Goal: Find specific page/section

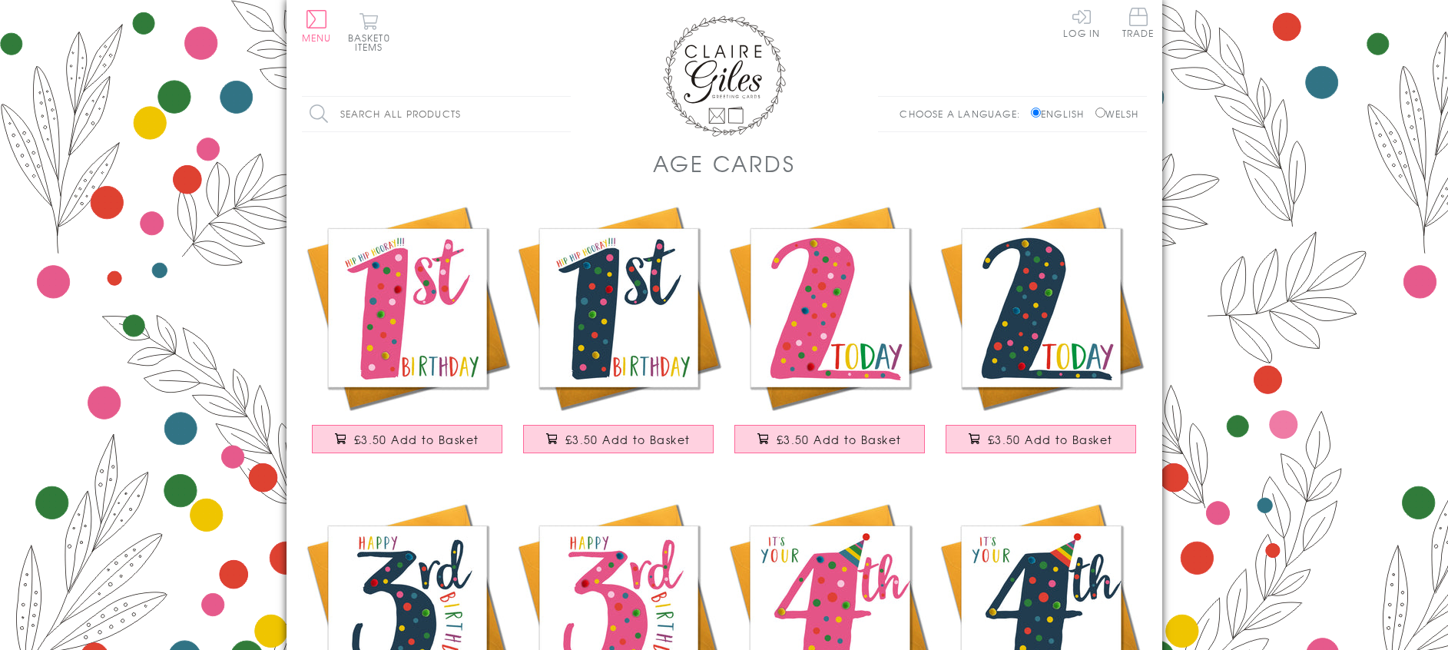
click at [743, 96] on div "Search all products Search Choose a language: English Welsh" at bounding box center [724, 121] width 845 height 51
click at [707, 77] on img at bounding box center [724, 75] width 123 height 121
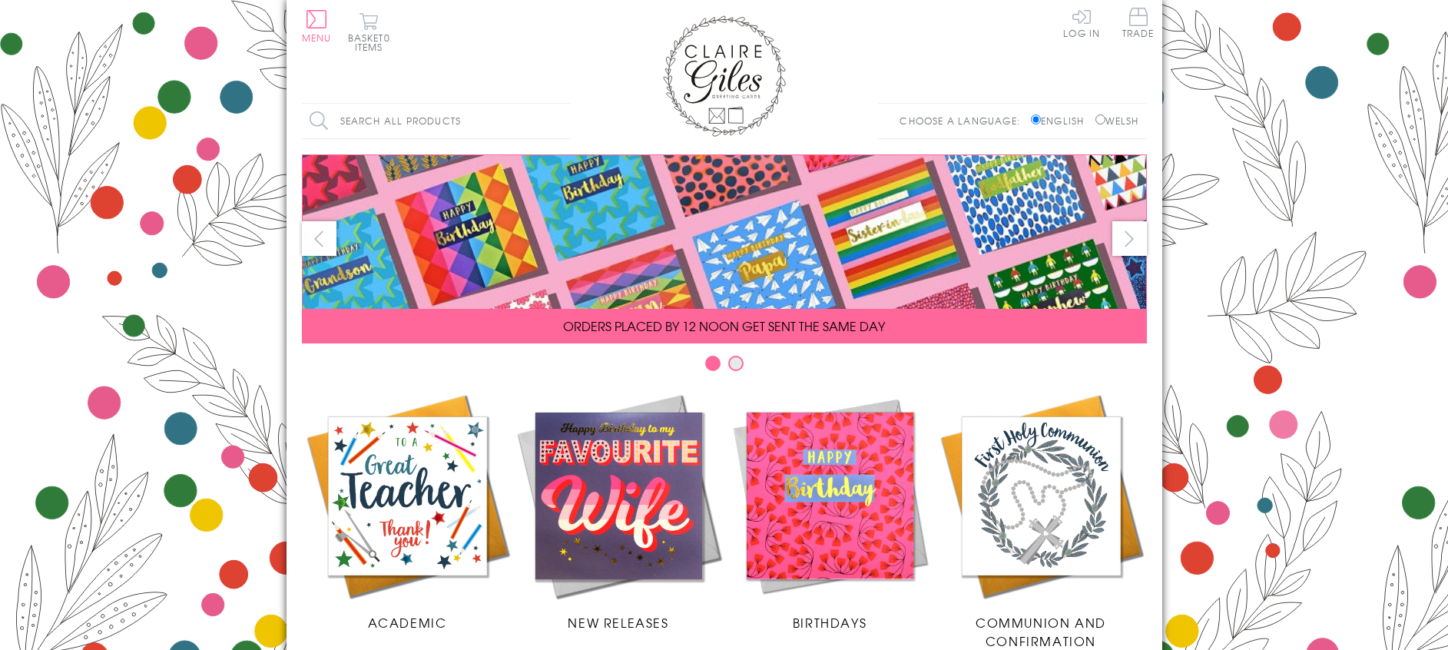
click at [376, 119] on input "Search all products" at bounding box center [436, 121] width 269 height 35
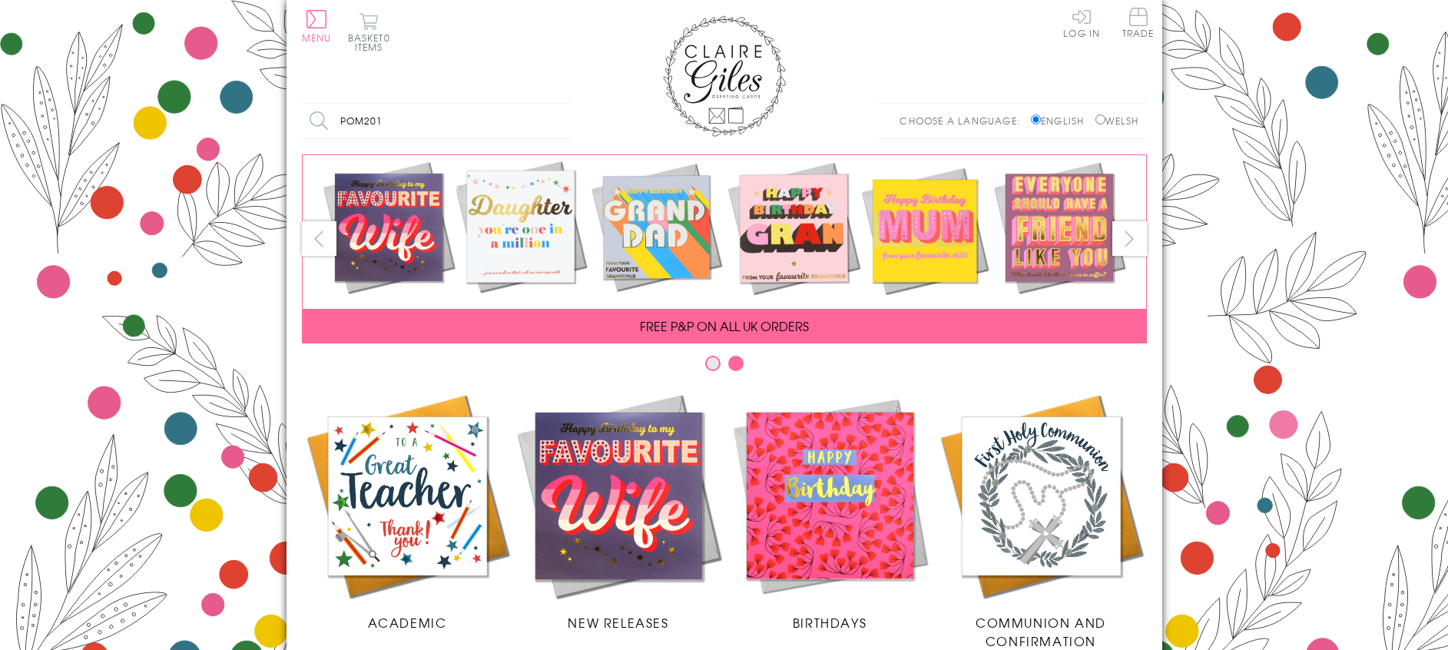
type input "POM201"
click at [556, 104] on input "Search" at bounding box center [563, 121] width 15 height 35
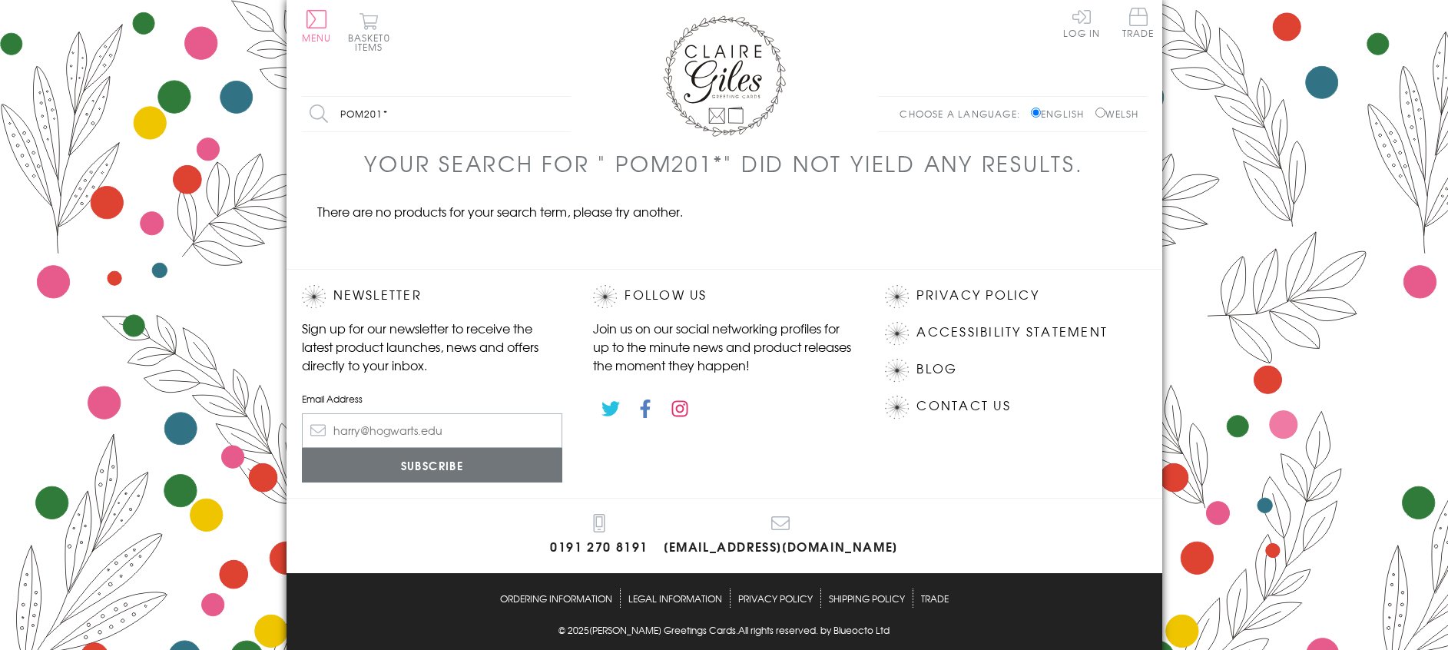
click at [763, 67] on img at bounding box center [724, 75] width 123 height 121
